Goal: Task Accomplishment & Management: Use online tool/utility

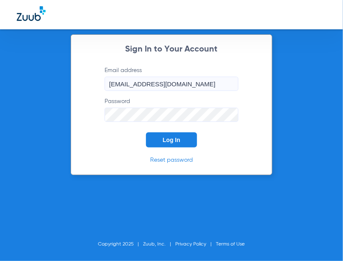
click at [161, 142] on button "Log In" at bounding box center [171, 139] width 51 height 15
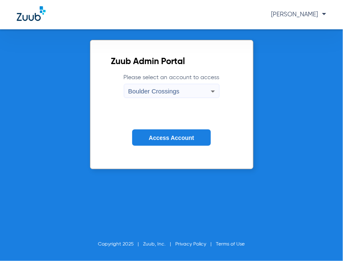
click at [189, 150] on form "Please select an account to access Boulder Crossings Access Account" at bounding box center [171, 115] width 121 height 85
click at [189, 144] on button "Access Account" at bounding box center [171, 137] width 79 height 16
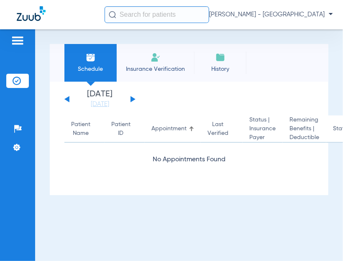
click at [144, 16] on input "text" at bounding box center [157, 14] width 105 height 17
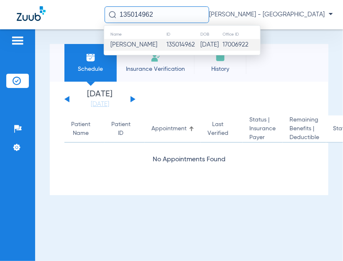
click at [150, 48] on span "[PERSON_NAME]" at bounding box center [134, 44] width 47 height 6
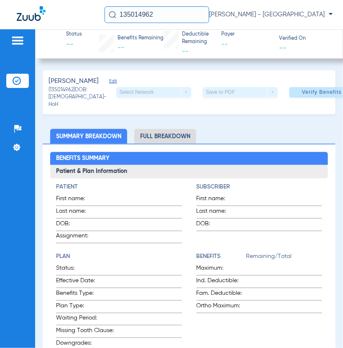
click at [160, 13] on input "135014962" at bounding box center [157, 14] width 105 height 17
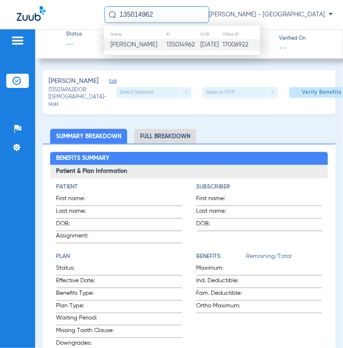
click at [153, 49] on td "[PERSON_NAME]" at bounding box center [135, 45] width 62 height 12
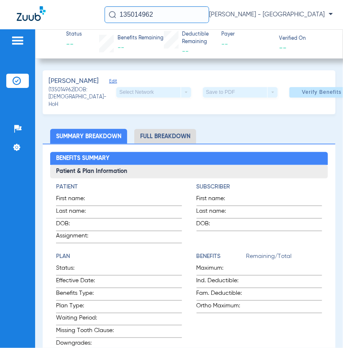
drag, startPoint x: 168, startPoint y: 14, endPoint x: 91, endPoint y: 14, distance: 76.2
click at [105, 14] on input "135014962" at bounding box center [157, 14] width 105 height 17
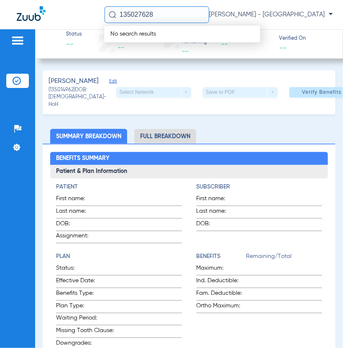
drag, startPoint x: 165, startPoint y: 15, endPoint x: 25, endPoint y: 9, distance: 140.8
click at [105, 9] on input "135027628" at bounding box center [157, 14] width 105 height 17
drag, startPoint x: 155, startPoint y: 15, endPoint x: 81, endPoint y: 16, distance: 74.6
click at [105, 16] on input "135027628" at bounding box center [157, 14] width 105 height 17
type input "135027628"
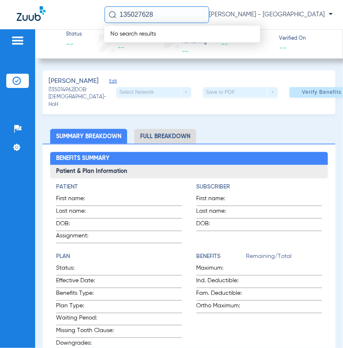
click at [158, 36] on span "No search results" at bounding box center [133, 34] width 58 height 6
drag, startPoint x: 150, startPoint y: 13, endPoint x: 86, endPoint y: 13, distance: 63.7
click at [105, 13] on input "135027628" at bounding box center [157, 14] width 105 height 17
drag, startPoint x: 175, startPoint y: 17, endPoint x: 67, endPoint y: 9, distance: 108.8
click at [105, 9] on input "135027628" at bounding box center [157, 14] width 105 height 17
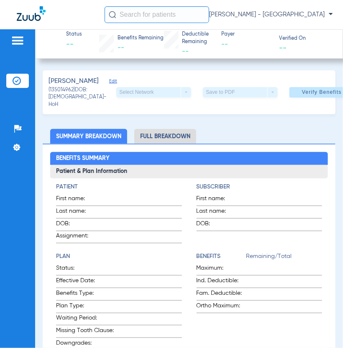
click at [140, 17] on input "text" at bounding box center [157, 14] width 105 height 17
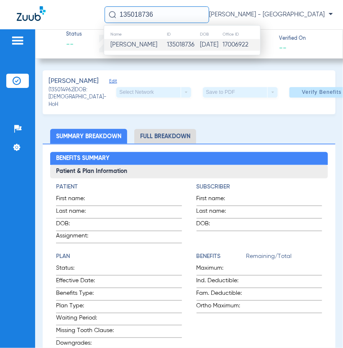
type input "135018736"
click at [143, 44] on span "[PERSON_NAME]" at bounding box center [134, 44] width 47 height 6
